Goal: Task Accomplishment & Management: Use online tool/utility

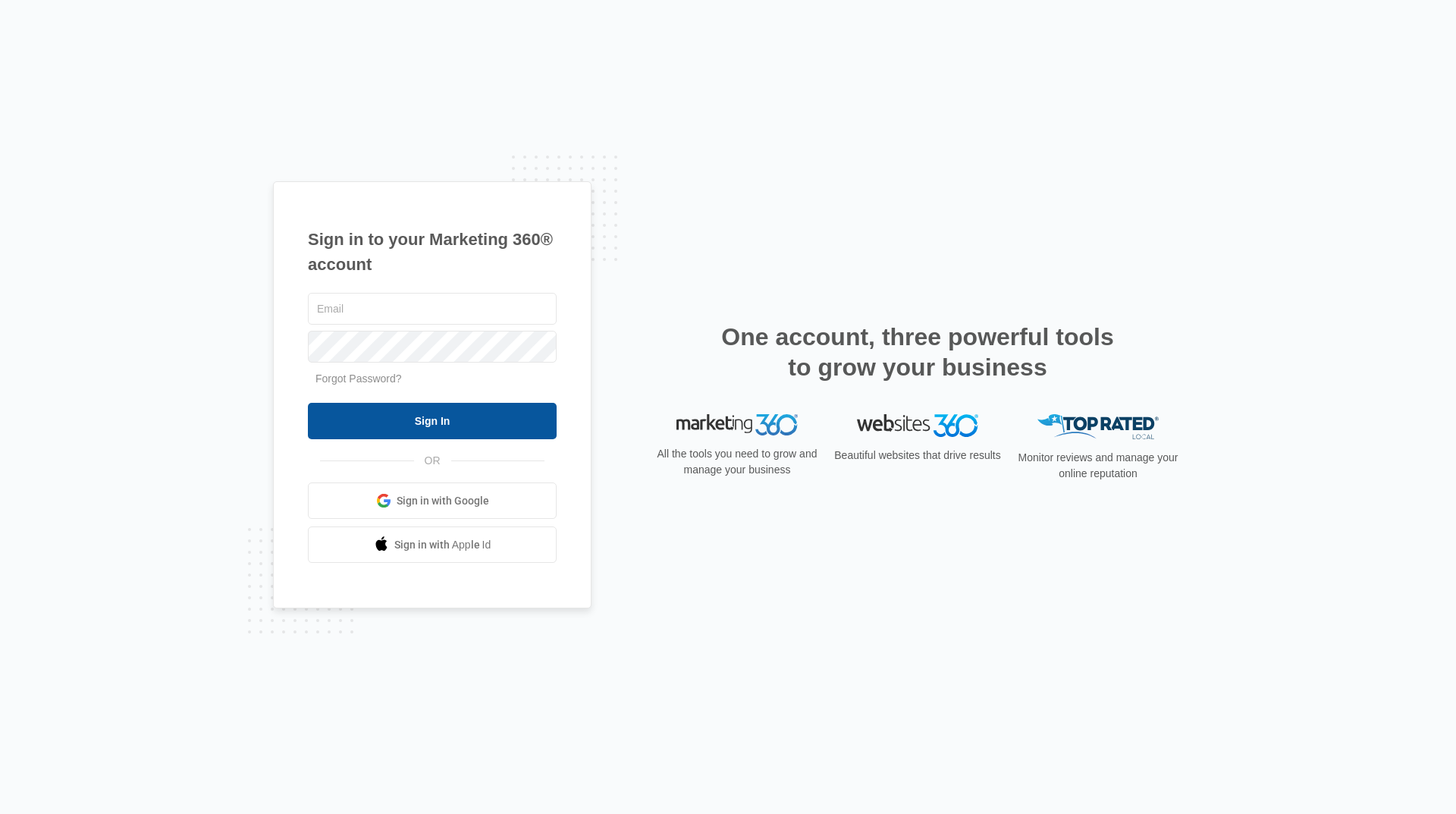
type input "[EMAIL_ADDRESS][DOMAIN_NAME]"
click at [481, 429] on input "Sign In" at bounding box center [433, 420] width 249 height 36
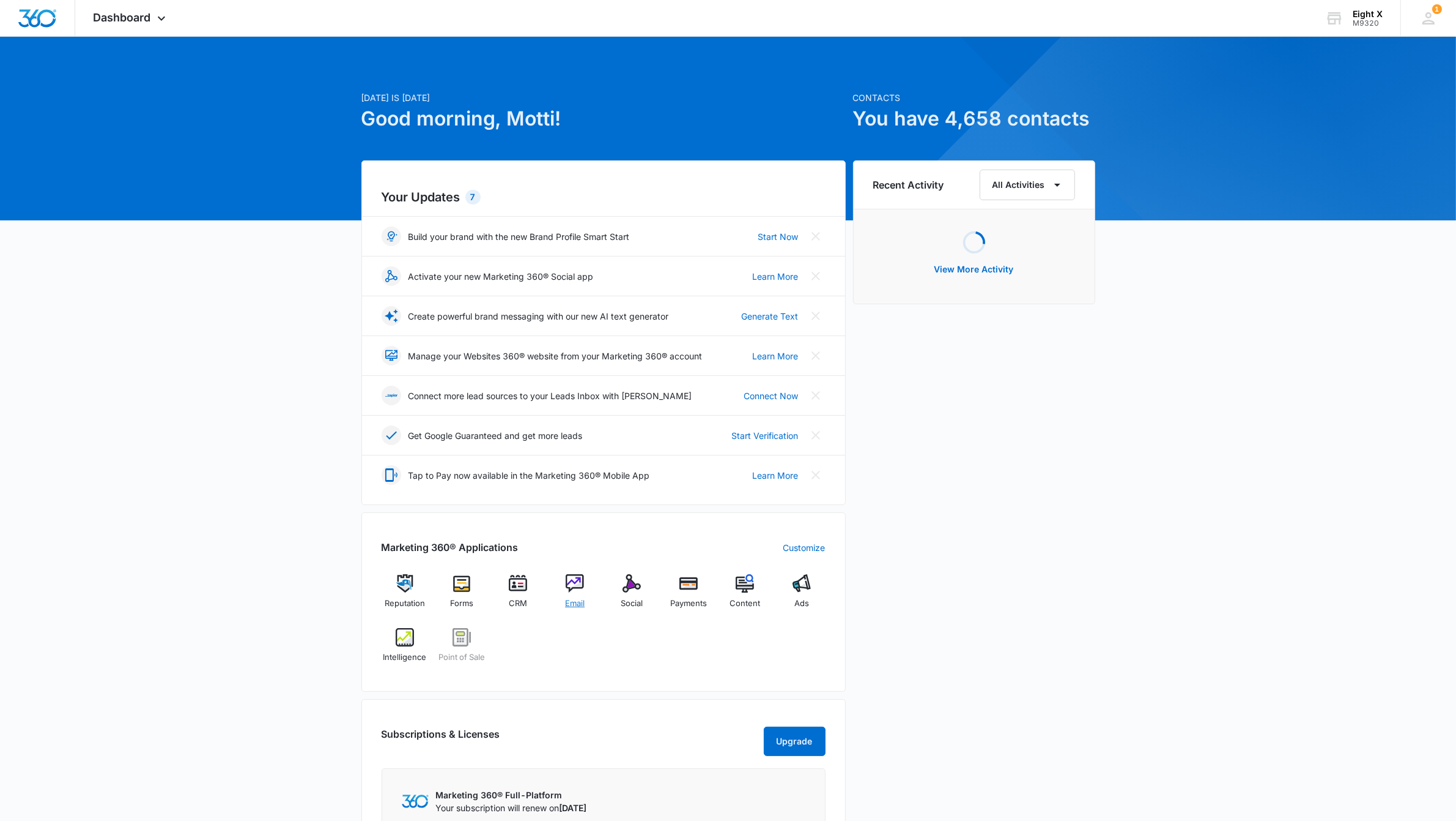
click at [566, 588] on img at bounding box center [574, 582] width 18 height 18
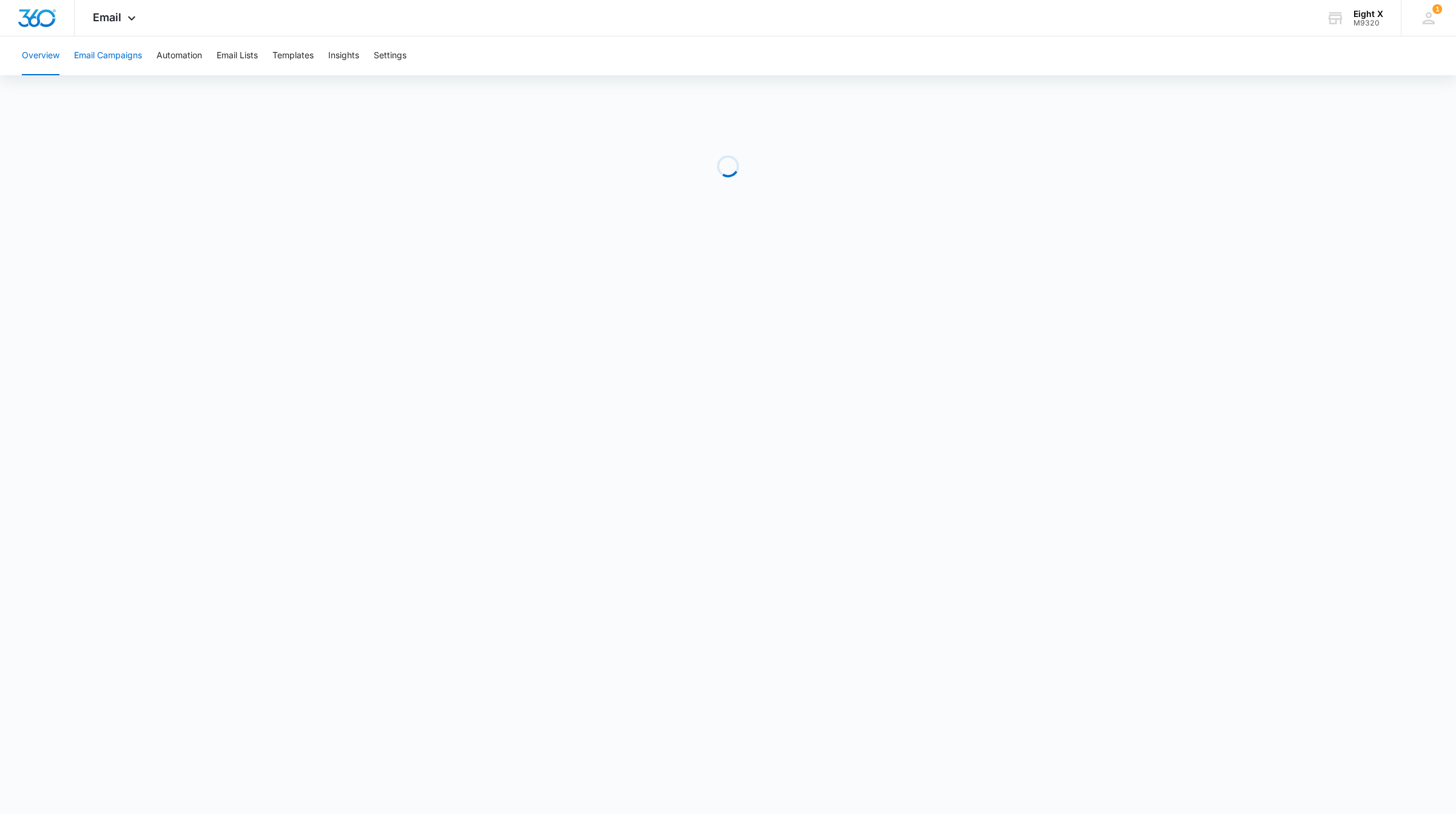
click at [116, 54] on button "Email Campaigns" at bounding box center [107, 56] width 68 height 39
